Goal: Information Seeking & Learning: Understand process/instructions

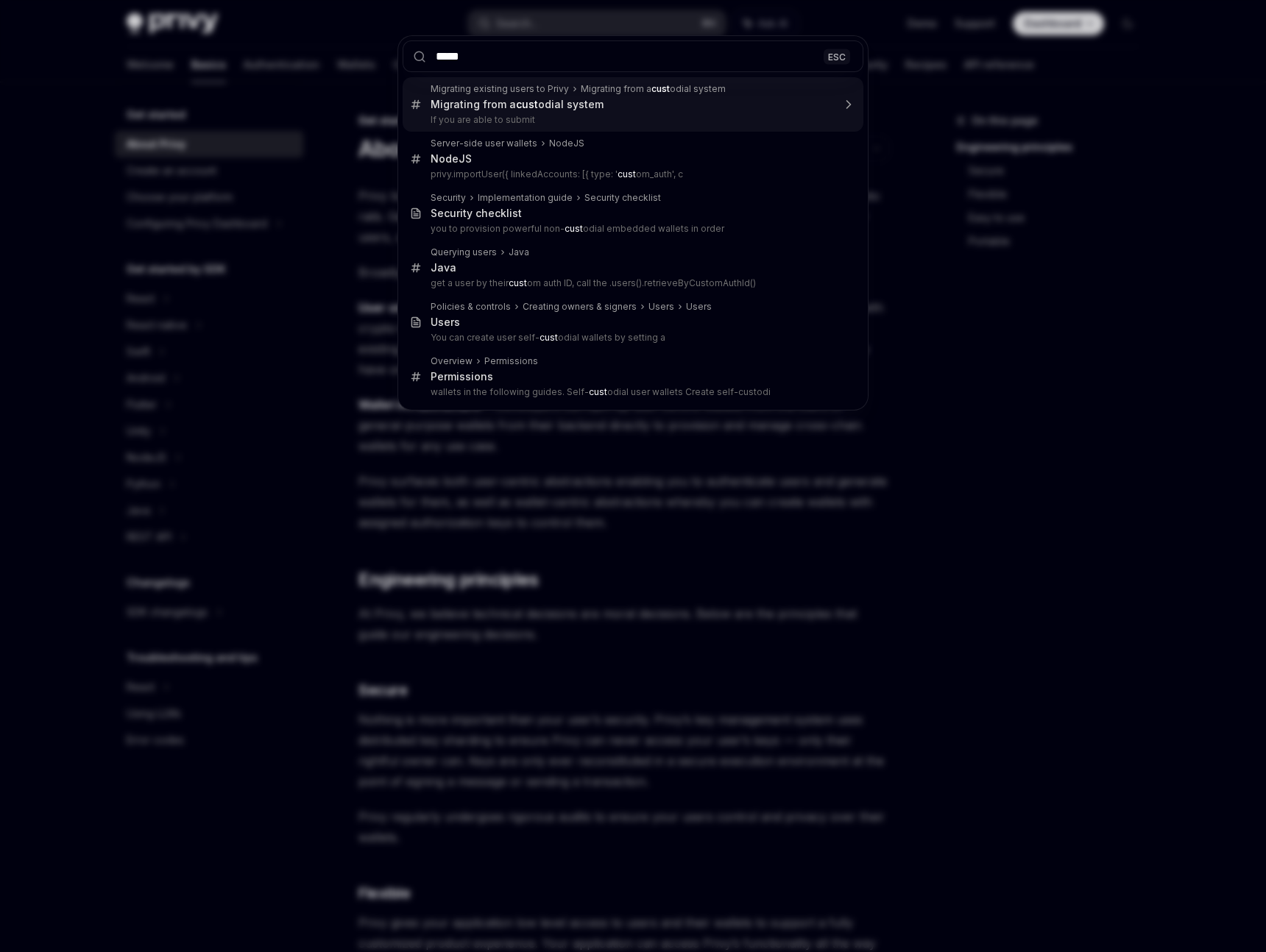
type input "******"
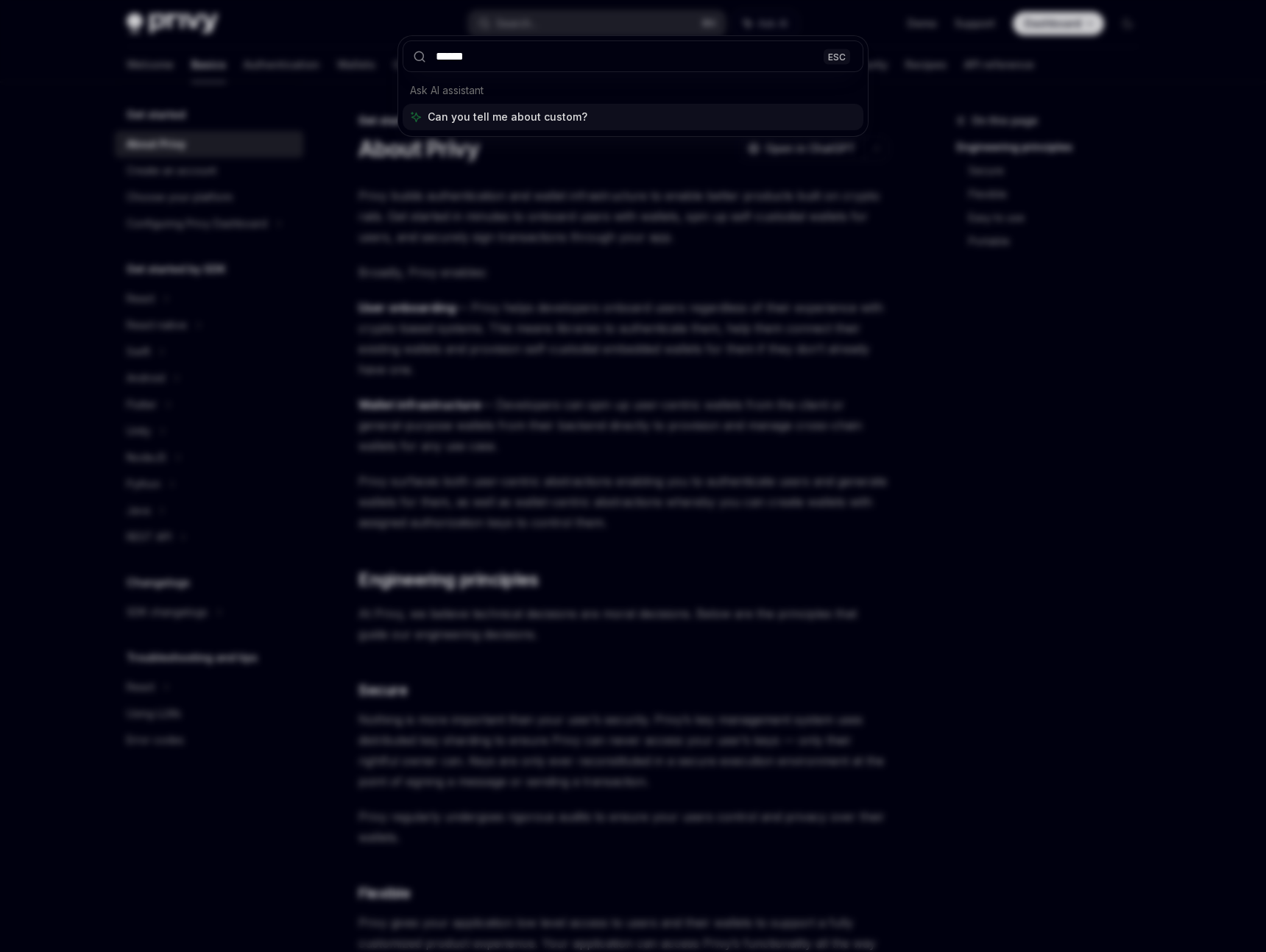
type textarea "*"
type input "**********"
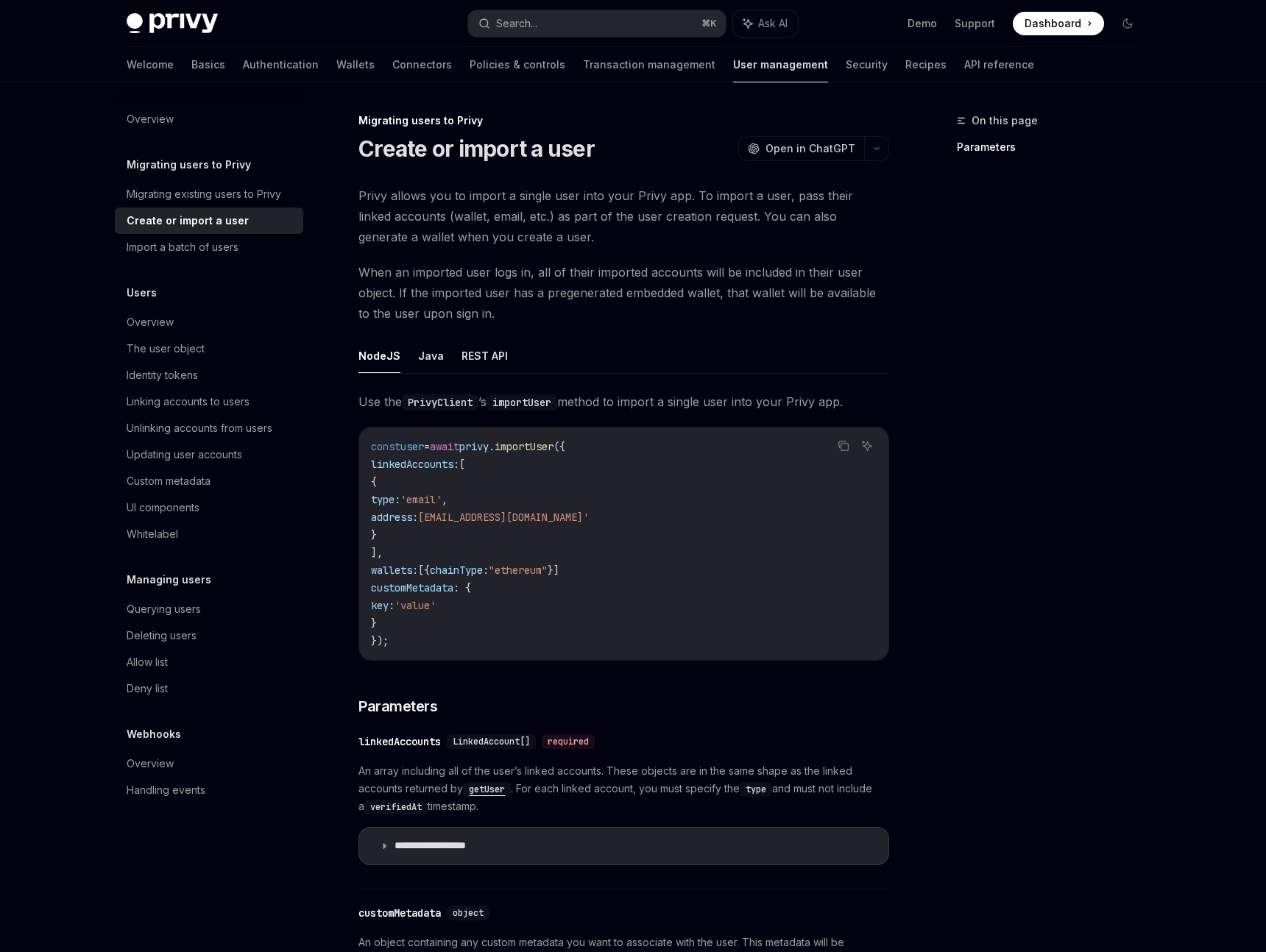
click at [164, 65] on div "Welcome Basics Authentication Wallets Connectors Policies & controls Transactio…" at bounding box center [580, 64] width 907 height 35
click at [192, 65] on link "Basics" at bounding box center [208, 64] width 34 height 35
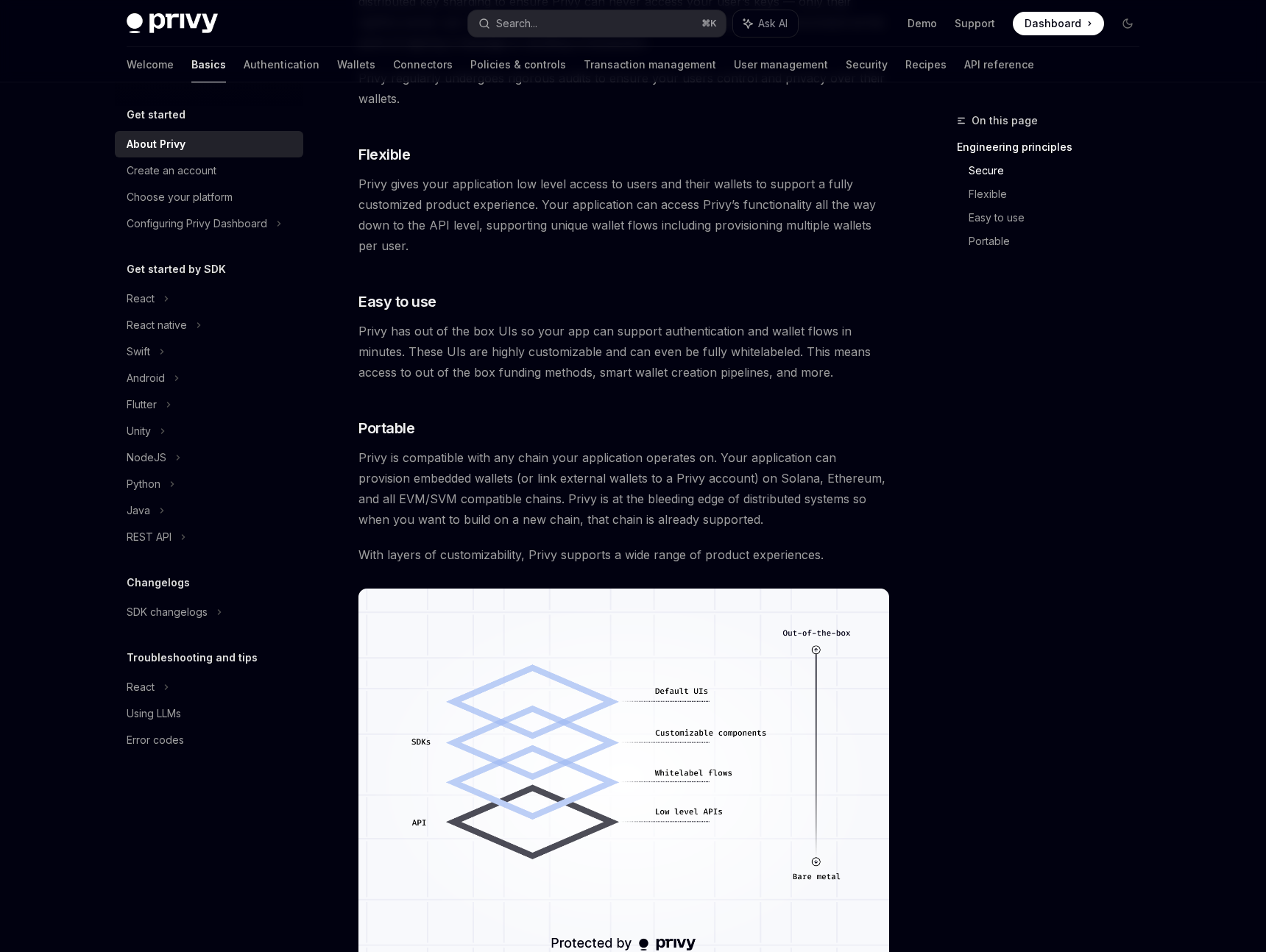
scroll to position [679, 0]
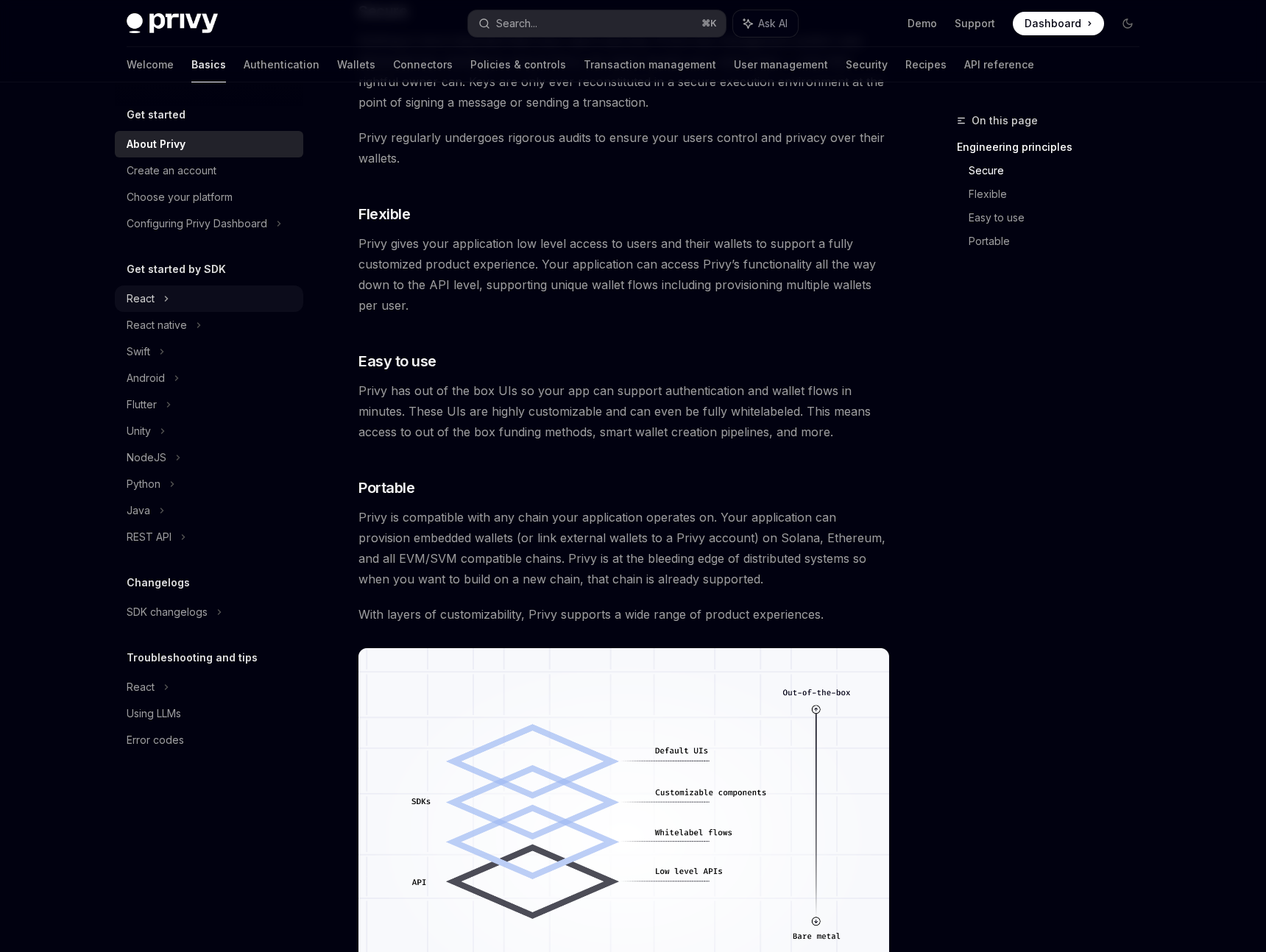
click at [163, 299] on icon at bounding box center [166, 298] width 6 height 17
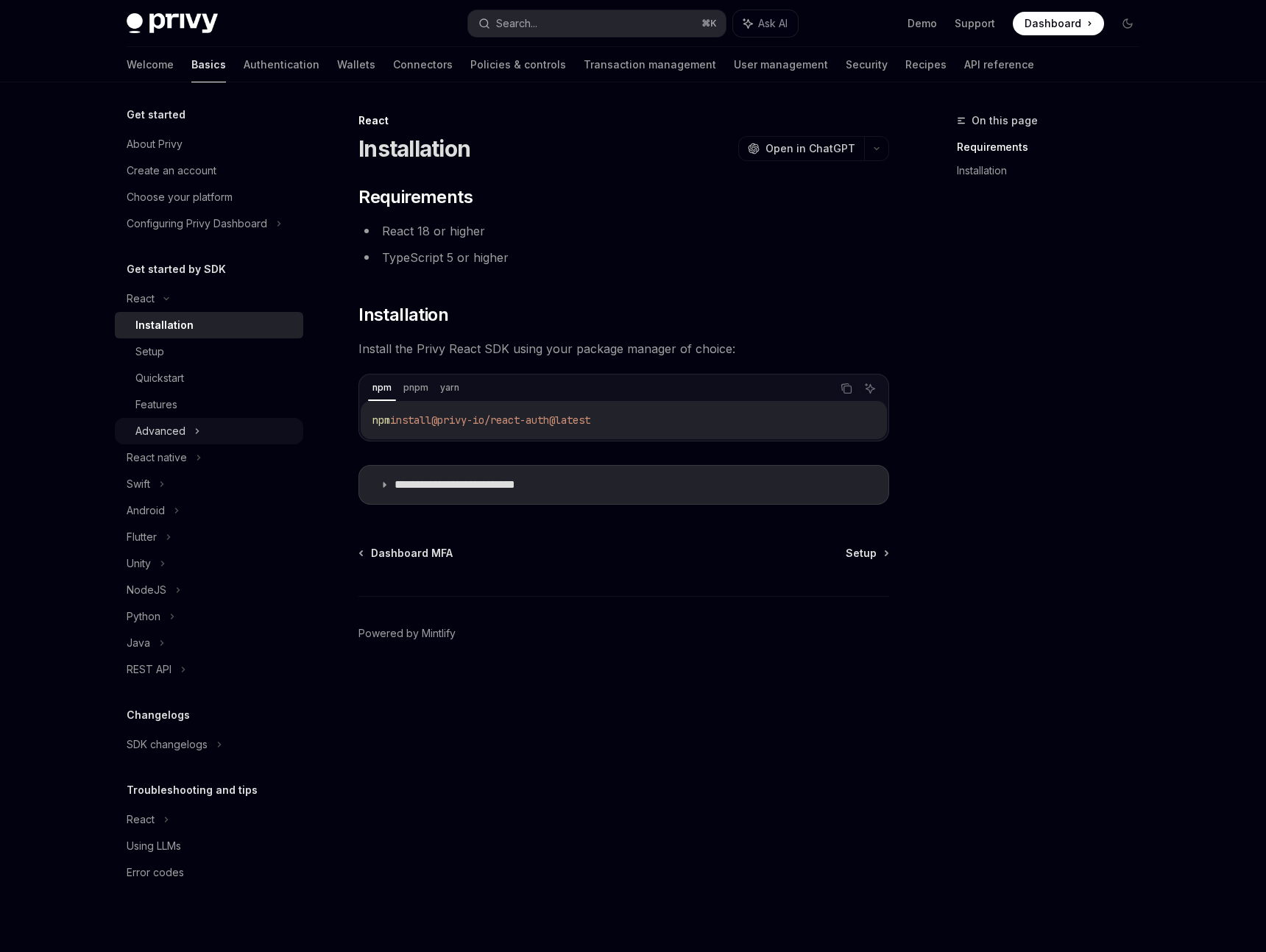
click at [174, 425] on div "Advanced" at bounding box center [160, 431] width 50 height 17
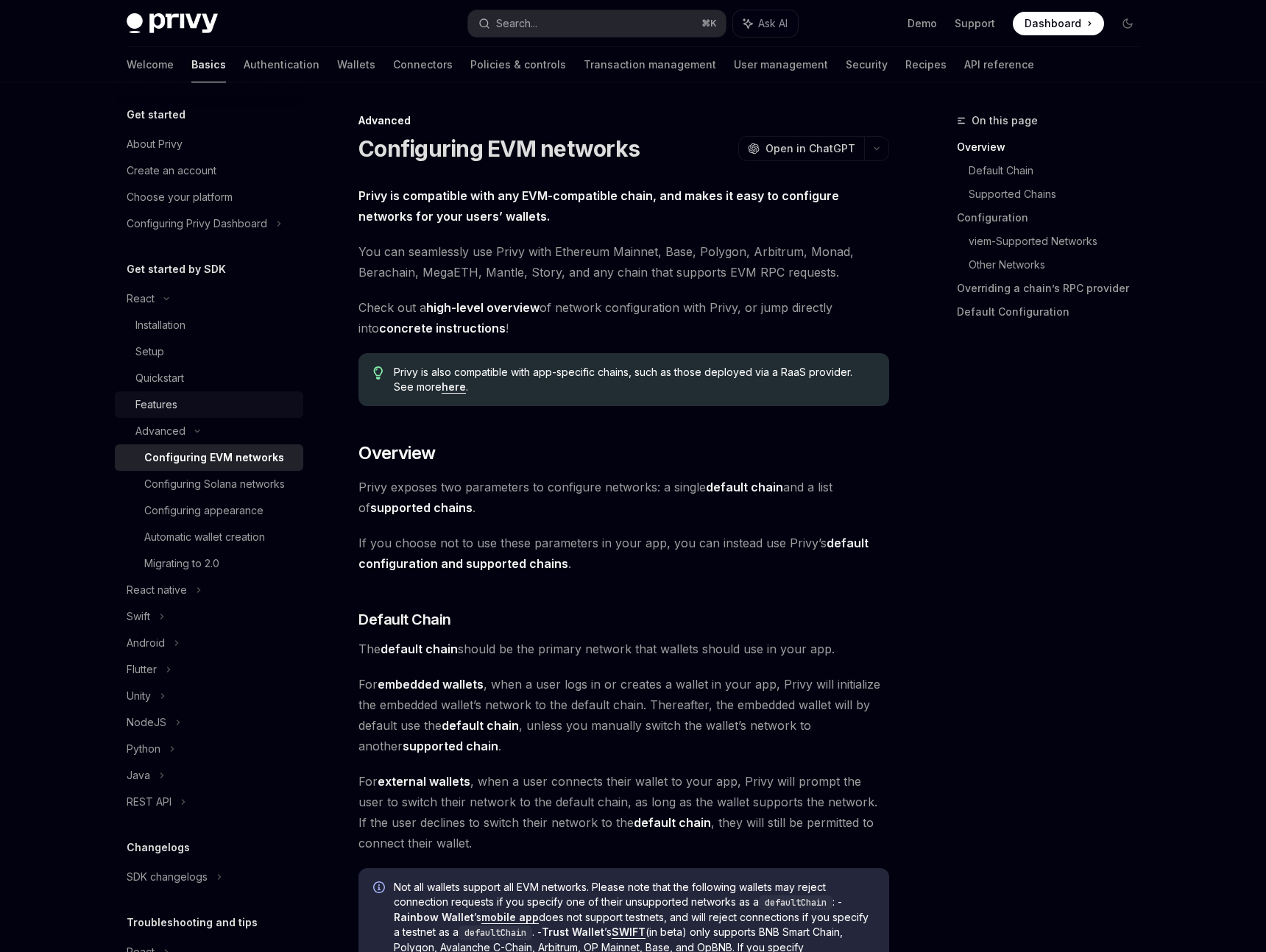
click at [156, 404] on div "Features" at bounding box center [156, 405] width 42 height 17
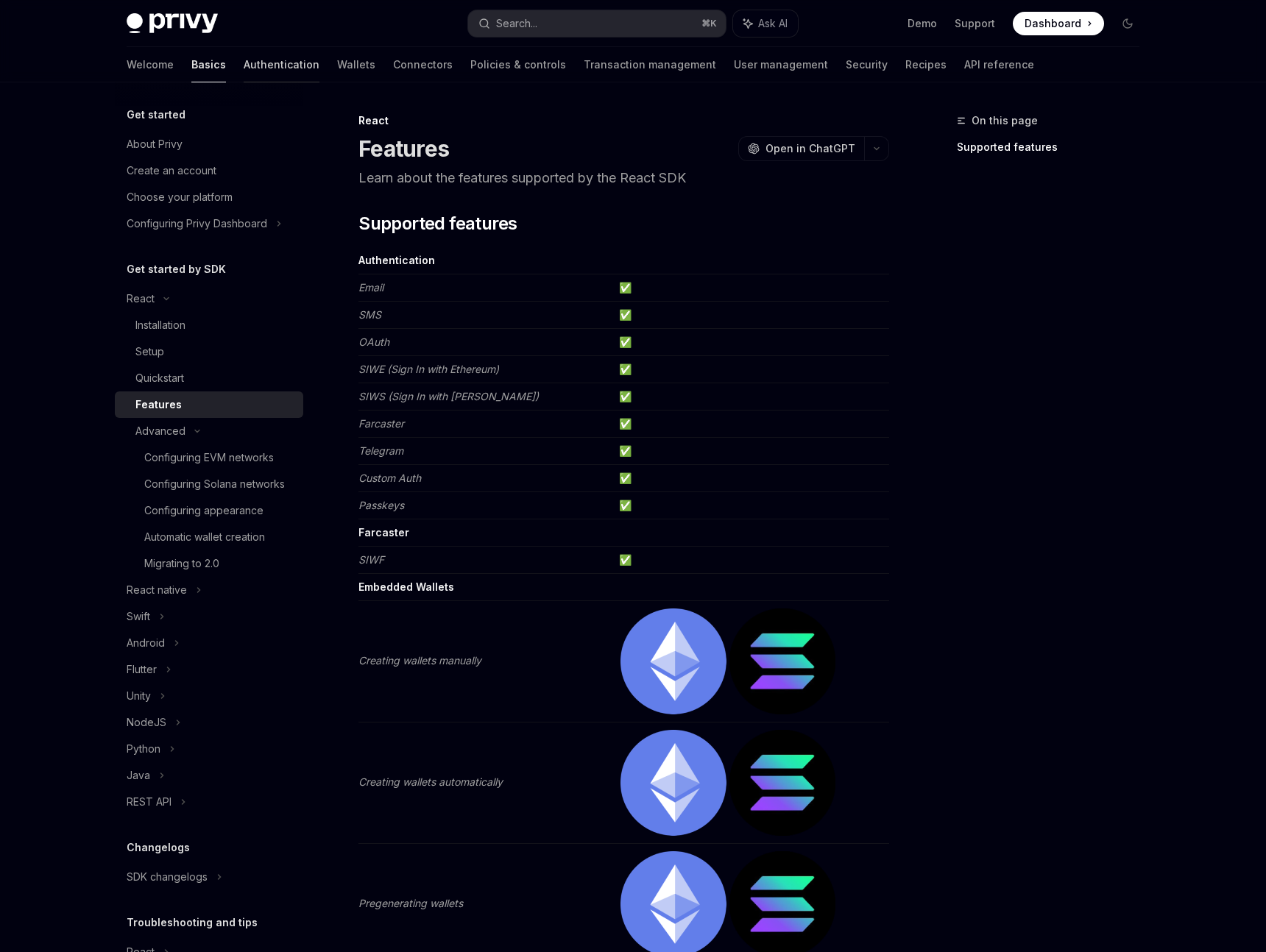
click at [244, 61] on link "Authentication" at bounding box center [281, 64] width 76 height 35
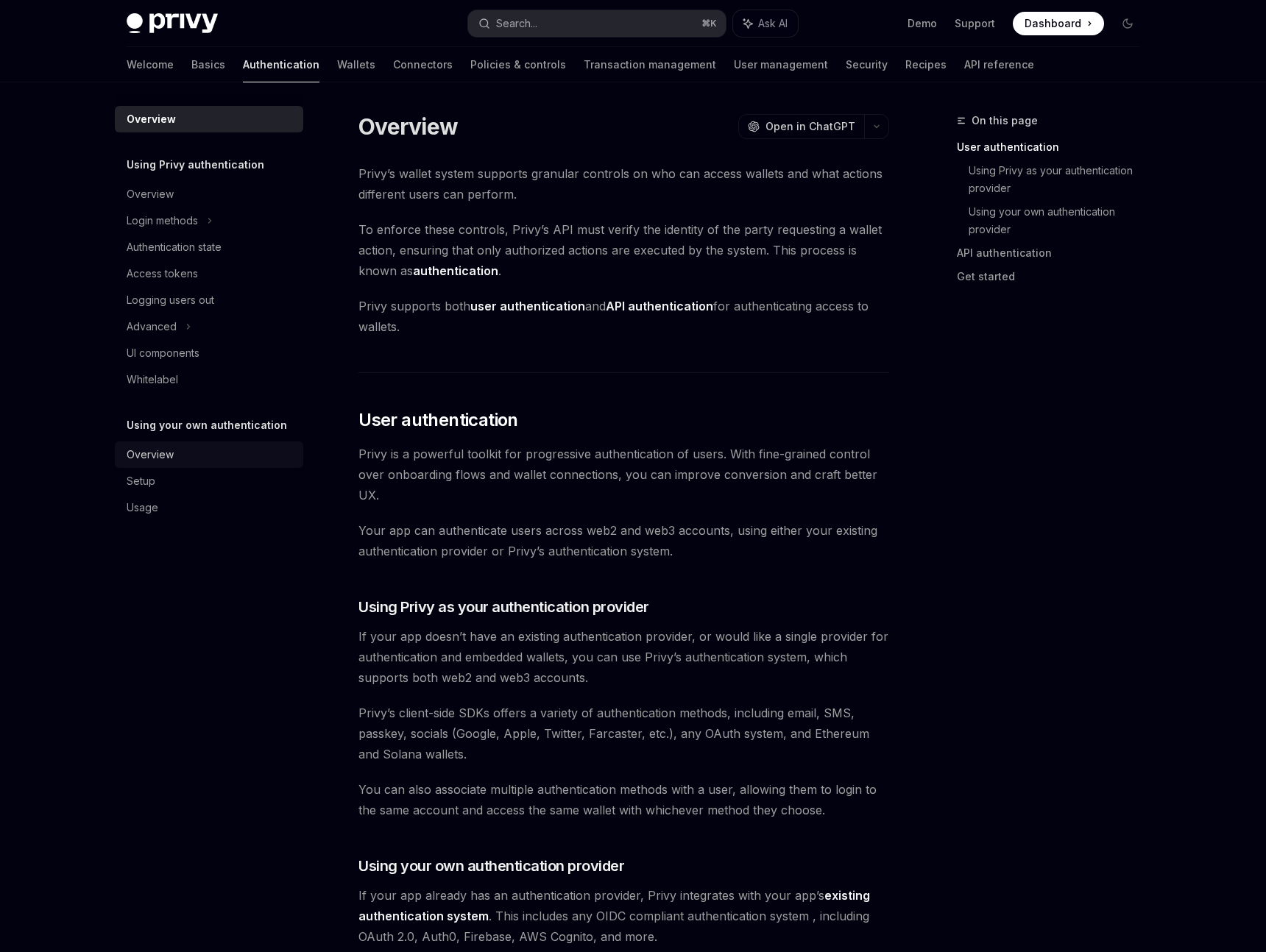
click at [156, 460] on div "Overview" at bounding box center [150, 454] width 47 height 17
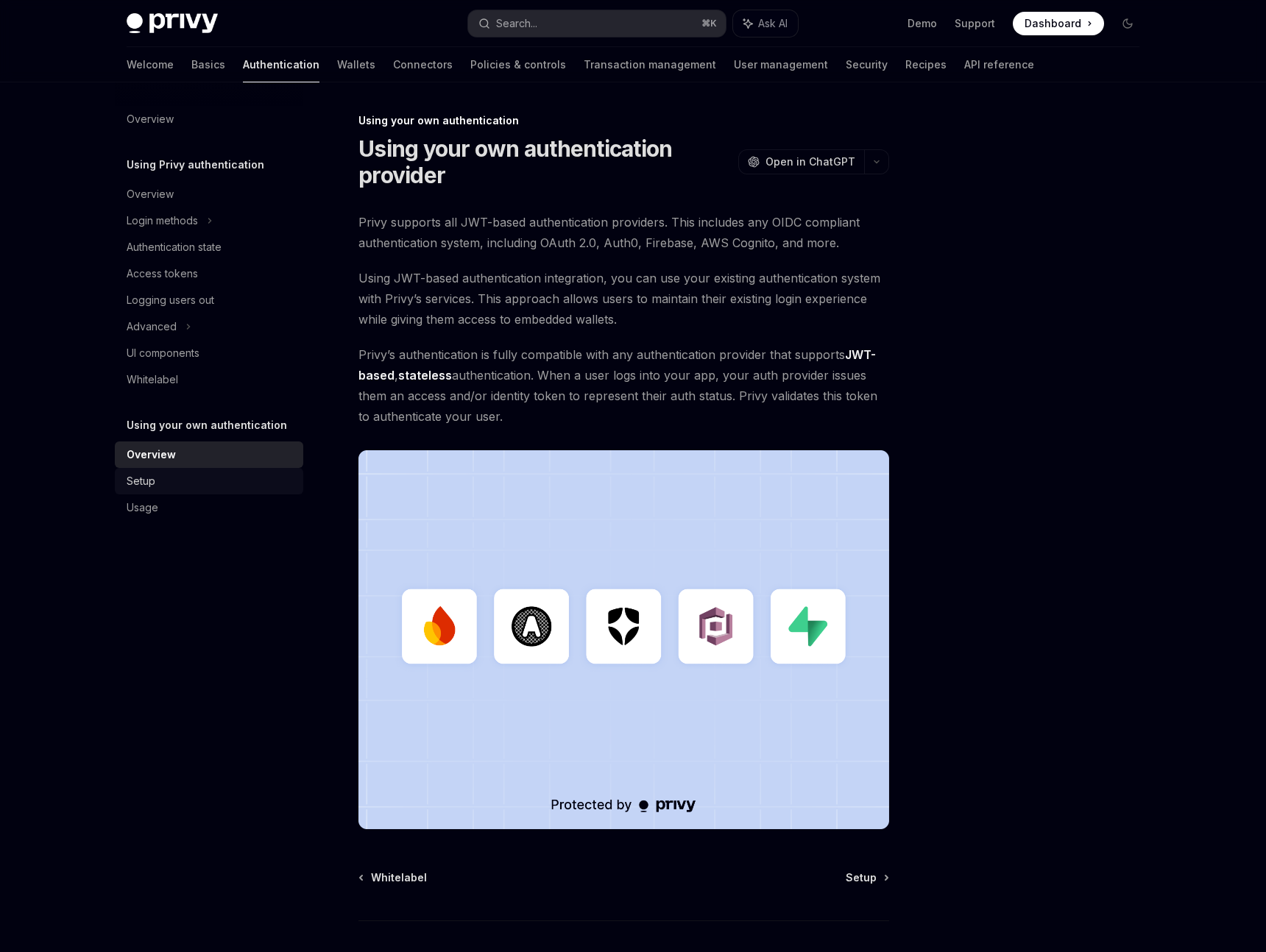
click at [153, 482] on div "Setup" at bounding box center [141, 481] width 29 height 17
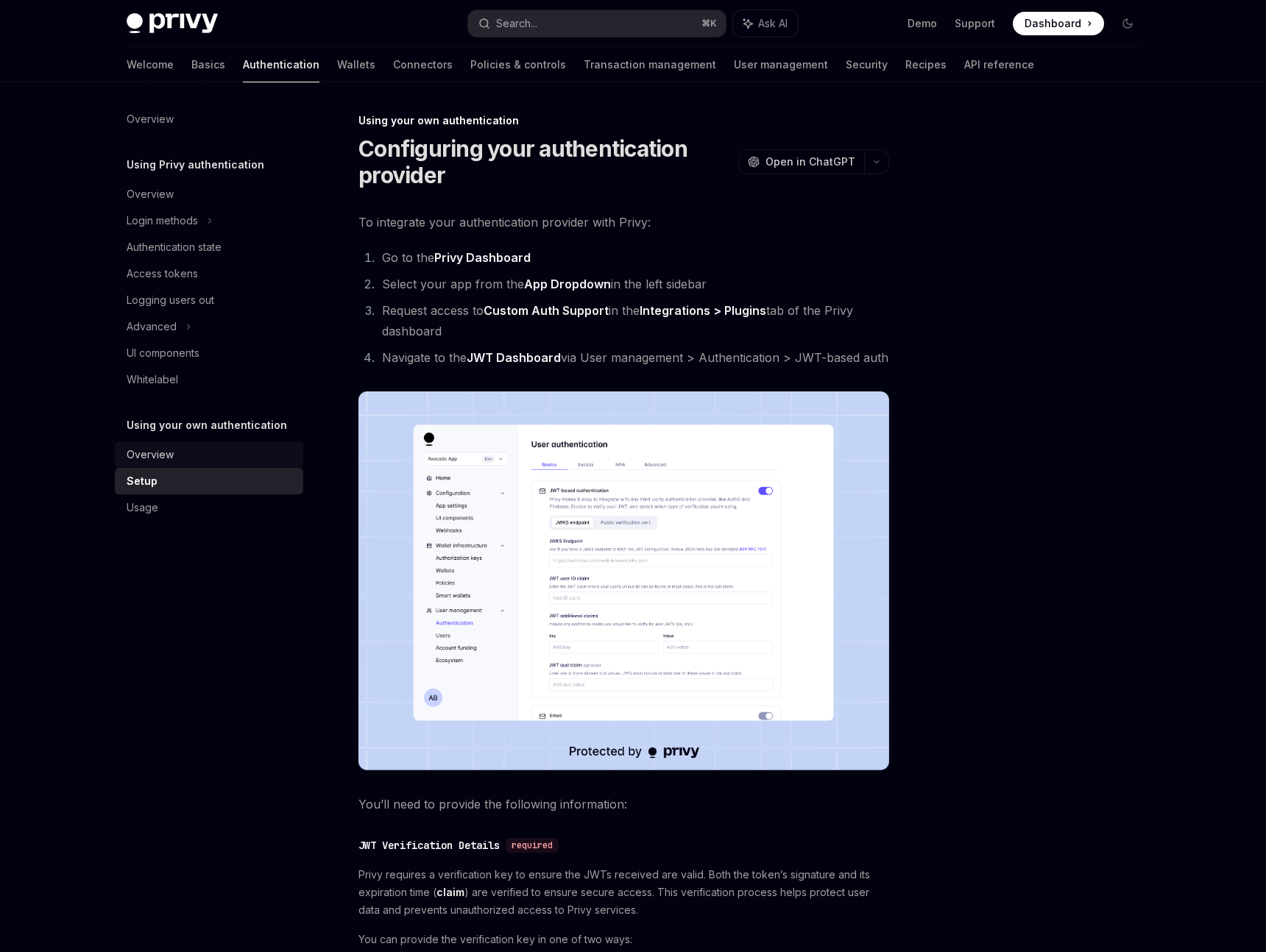
click at [164, 451] on div "Overview" at bounding box center [150, 454] width 47 height 17
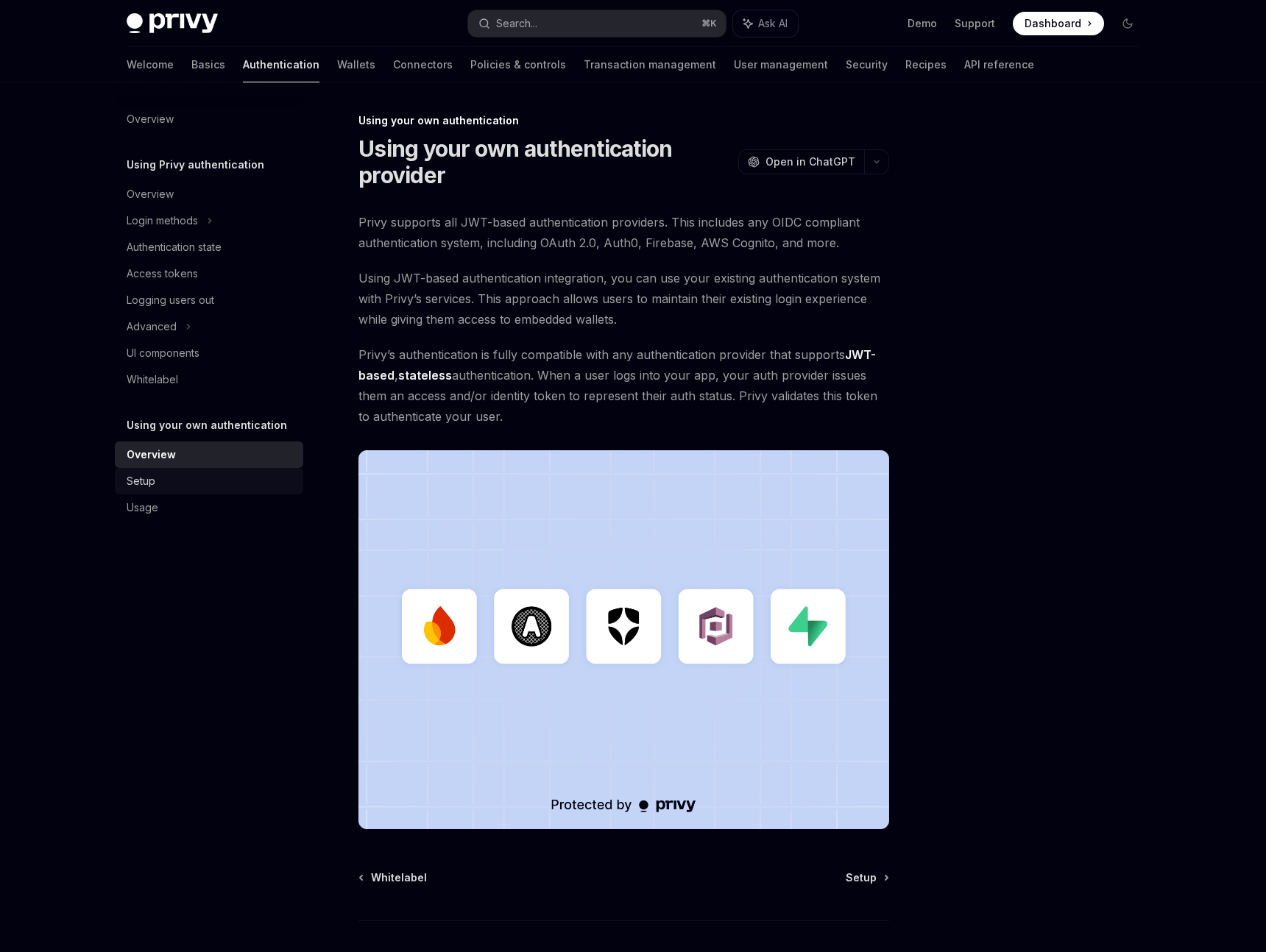
click at [156, 485] on div "Setup" at bounding box center [210, 481] width 168 height 17
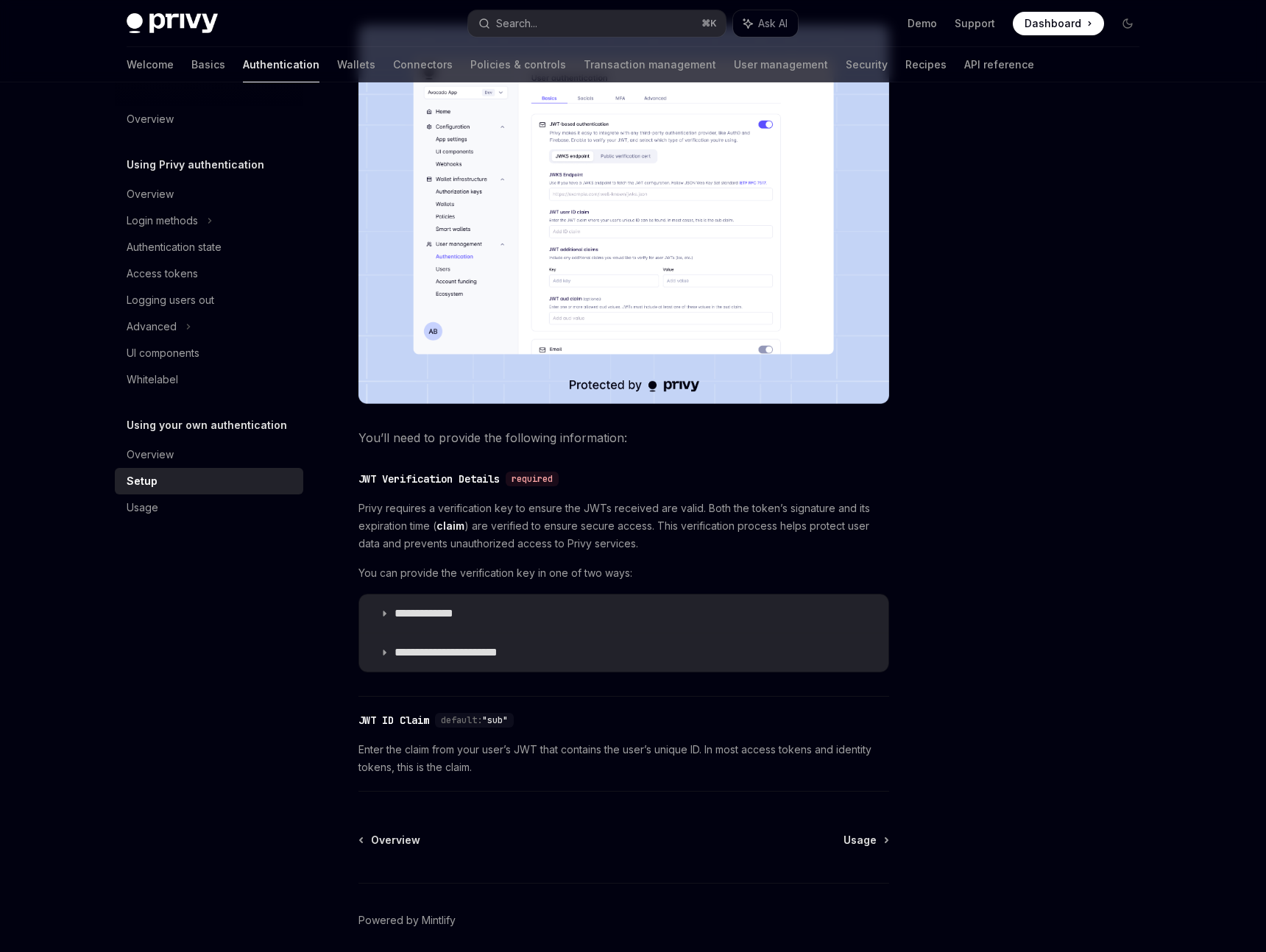
scroll to position [445, 0]
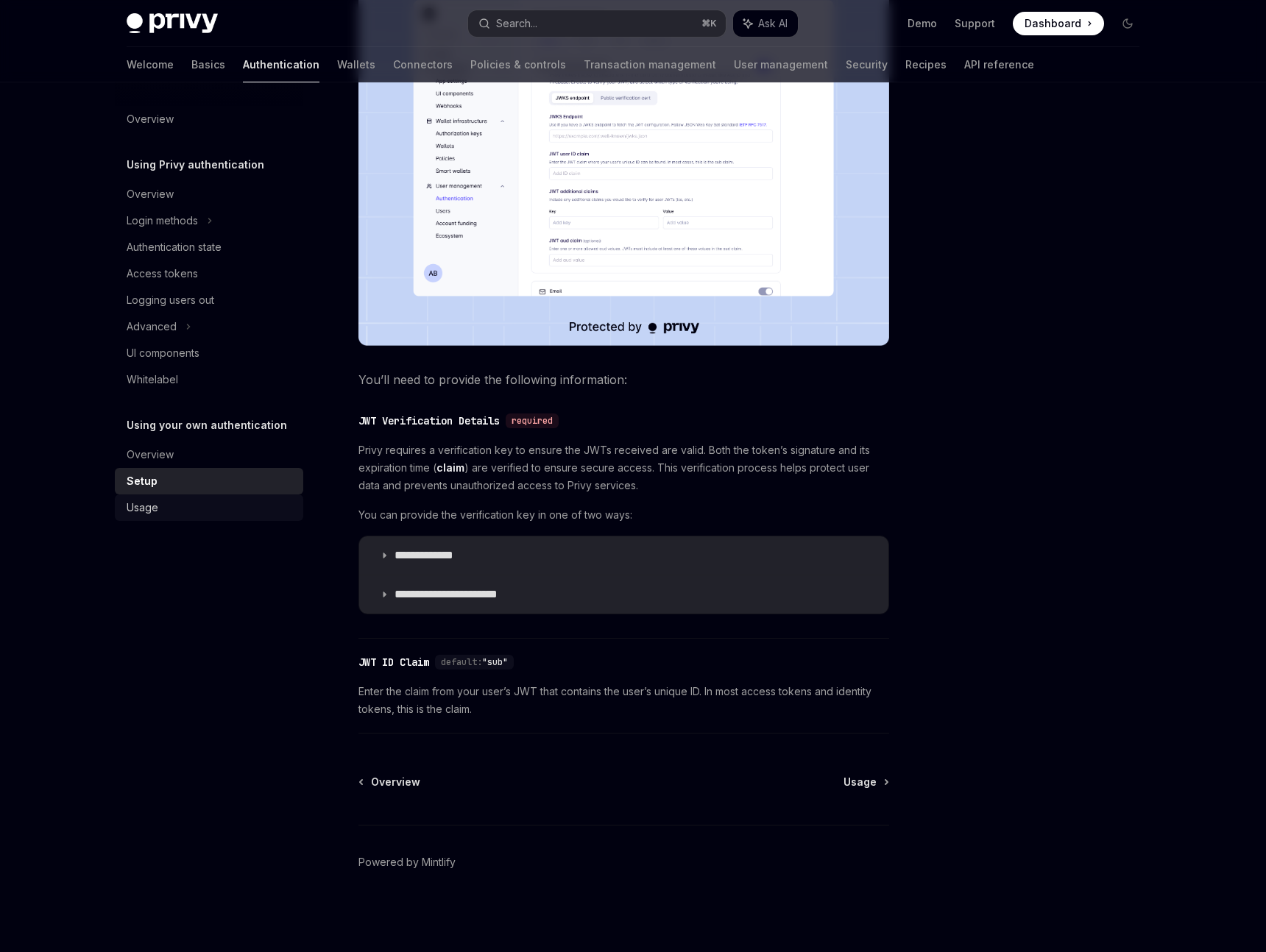
click at [144, 515] on div "Usage" at bounding box center [142, 507] width 32 height 17
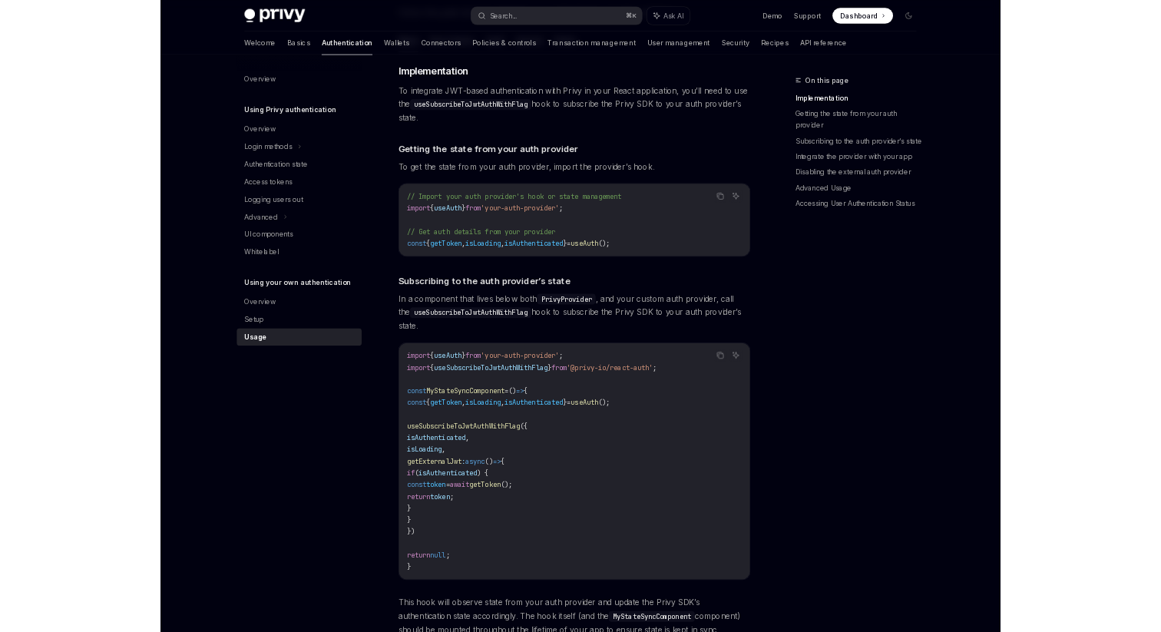
scroll to position [233, 0]
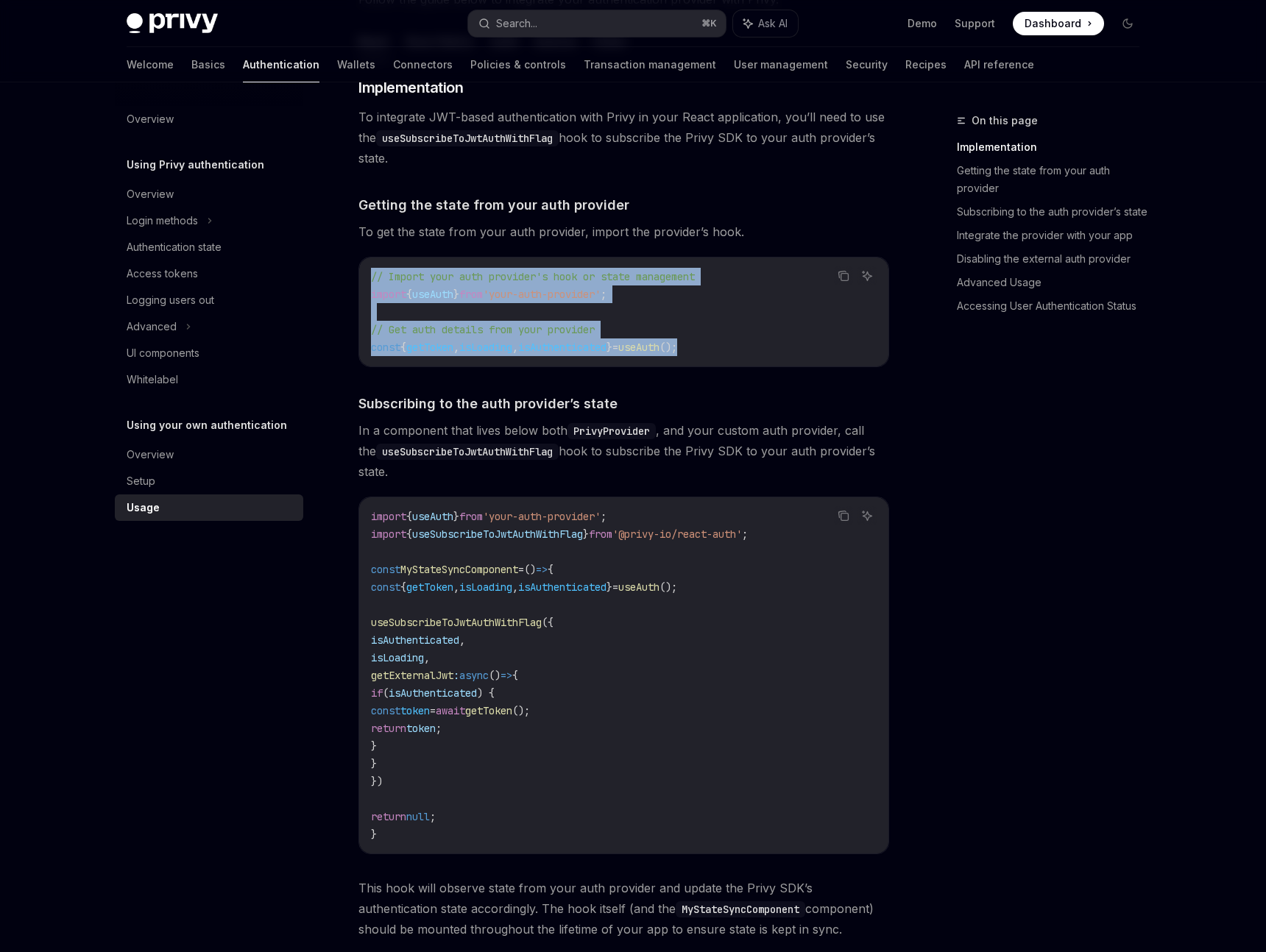
drag, startPoint x: 371, startPoint y: 276, endPoint x: 756, endPoint y: 360, distance: 394.1
click at [756, 360] on div "// Import your auth provider's hook or state management import { useAuth } from…" at bounding box center [624, 313] width 529 height 109
copy code "// Import your auth provider's hook or state management import { useAuth } from…"
type textarea "*"
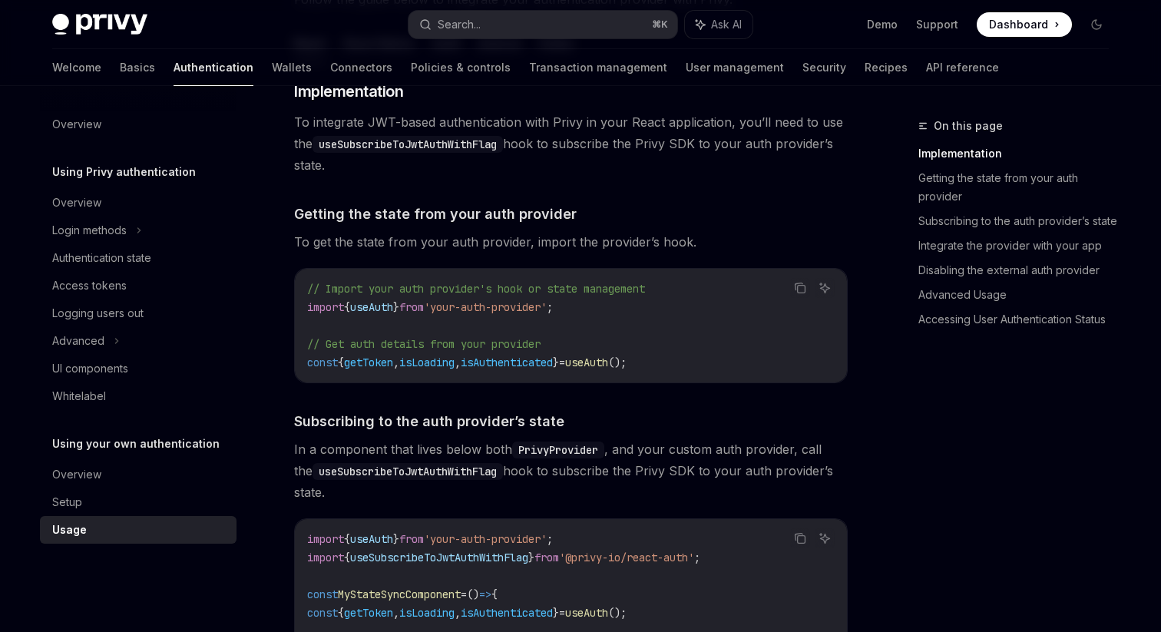
click at [794, 134] on span "To integrate JWT-based authentication with Privy in your React application, you…" at bounding box center [570, 143] width 553 height 64
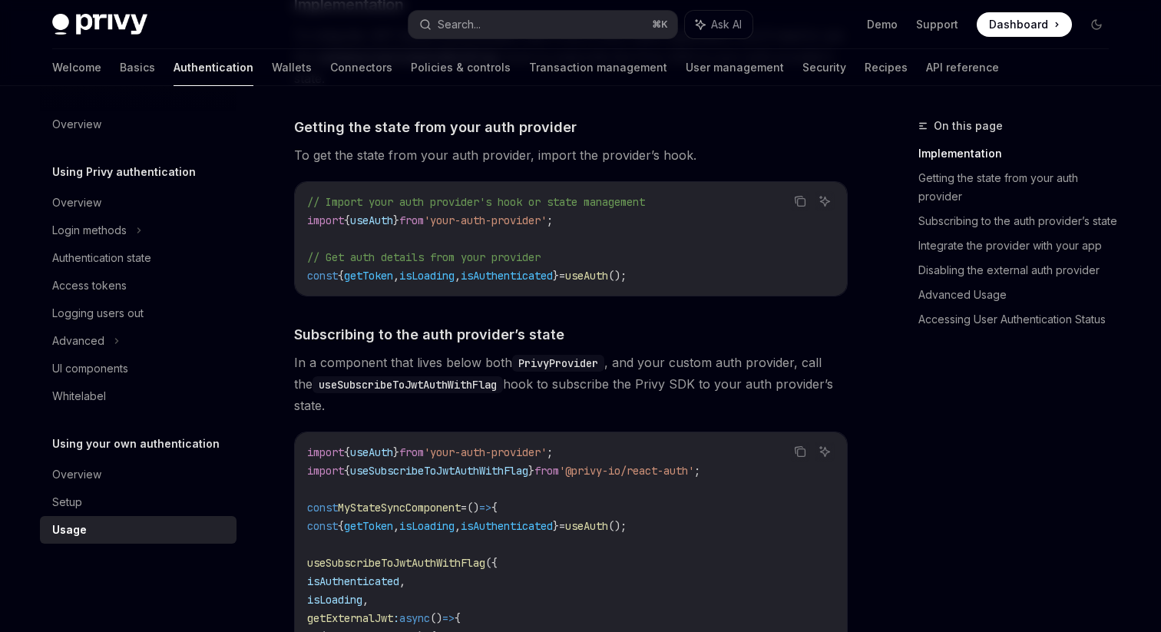
scroll to position [0, 0]
